Goal: Task Accomplishment & Management: Manage account settings

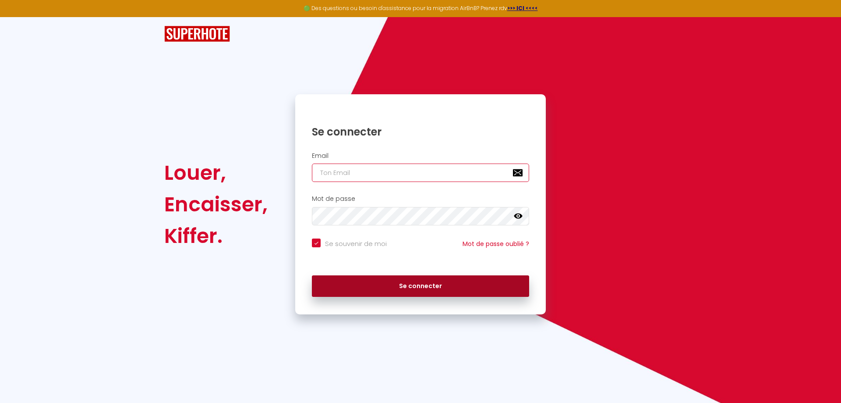
type input "[EMAIL_ADDRESS][DOMAIN_NAME]"
click at [401, 291] on button "Se connecter" at bounding box center [420, 286] width 217 height 22
checkbox input "true"
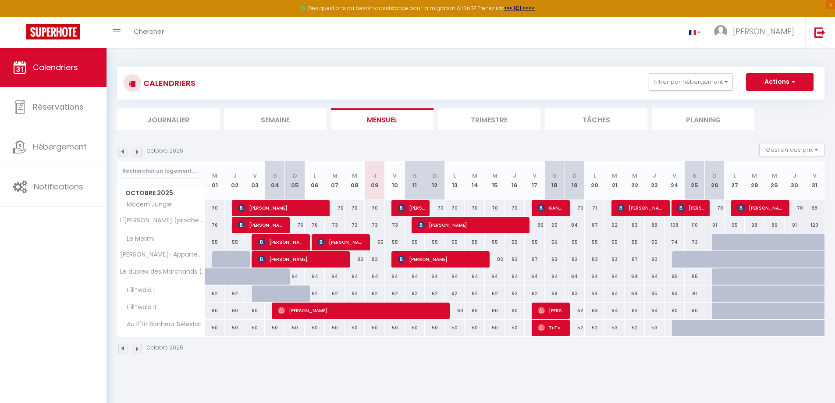
click at [137, 153] on img at bounding box center [137, 152] width 10 height 10
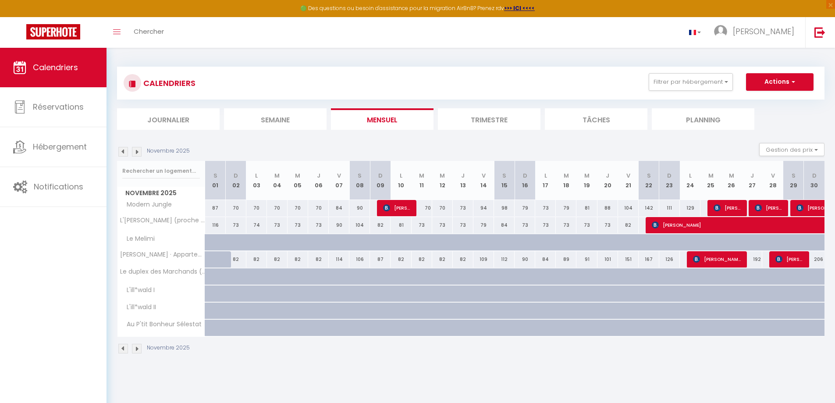
click at [123, 149] on img at bounding box center [123, 152] width 10 height 10
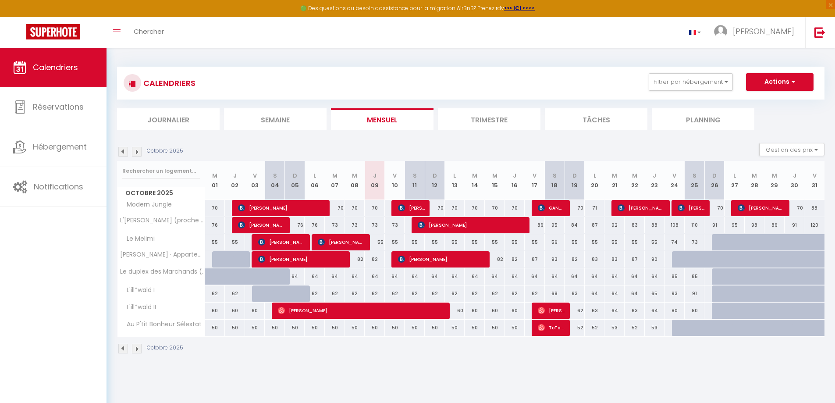
click at [140, 153] on img at bounding box center [137, 152] width 10 height 10
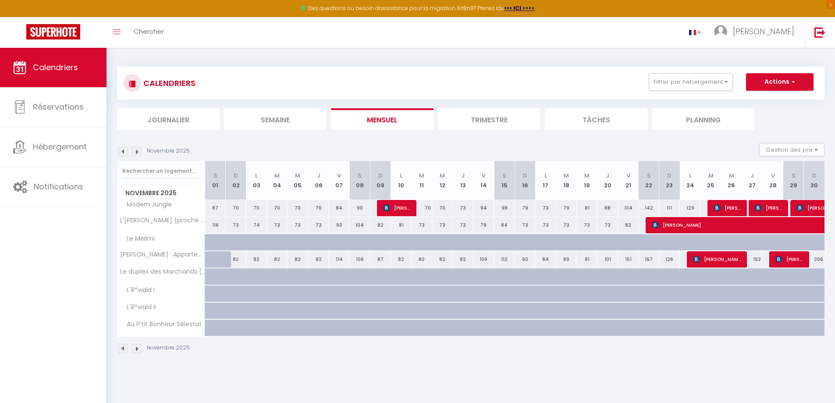
click at [140, 154] on img at bounding box center [137, 152] width 10 height 10
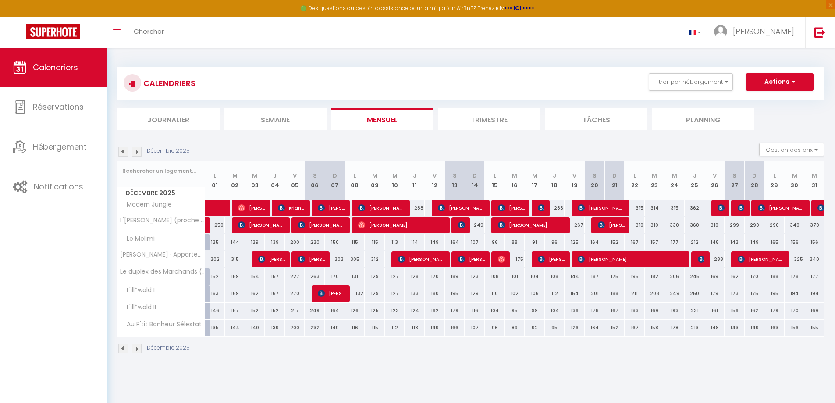
click at [123, 151] on img at bounding box center [123, 152] width 10 height 10
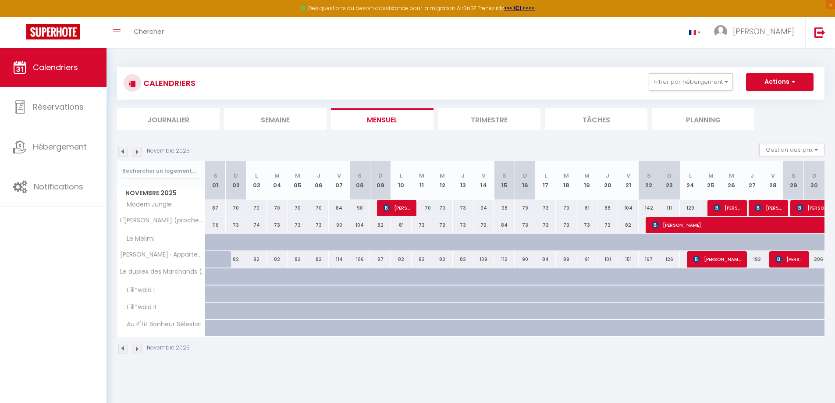
click at [123, 151] on img at bounding box center [123, 152] width 10 height 10
